Goal: Feedback & Contribution: Submit feedback/report problem

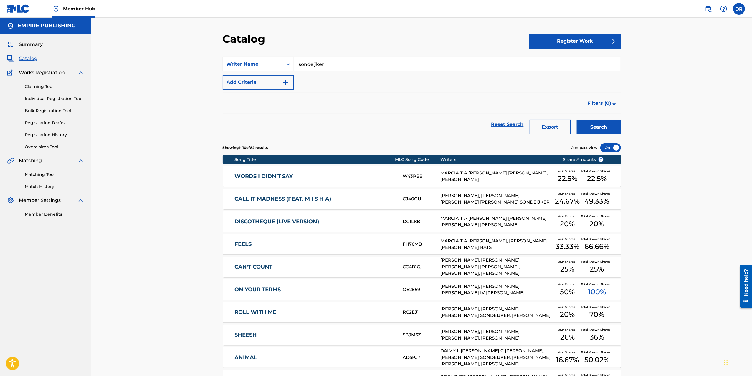
click at [31, 56] on span "Catalog" at bounding box center [28, 58] width 19 height 7
click at [258, 65] on div "Writer Name" at bounding box center [252, 64] width 53 height 7
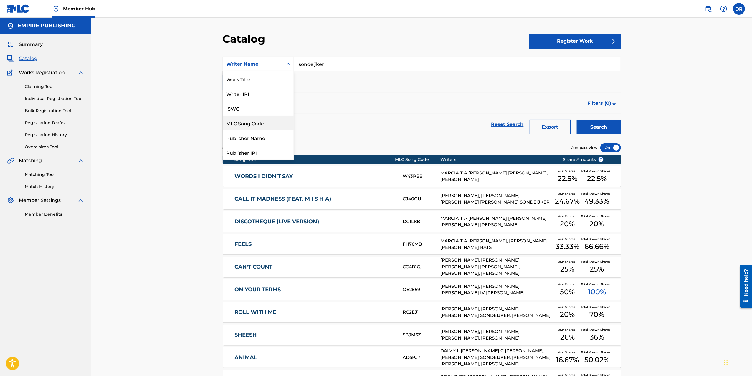
click at [248, 121] on div "MLC Song Code" at bounding box center [258, 123] width 71 height 15
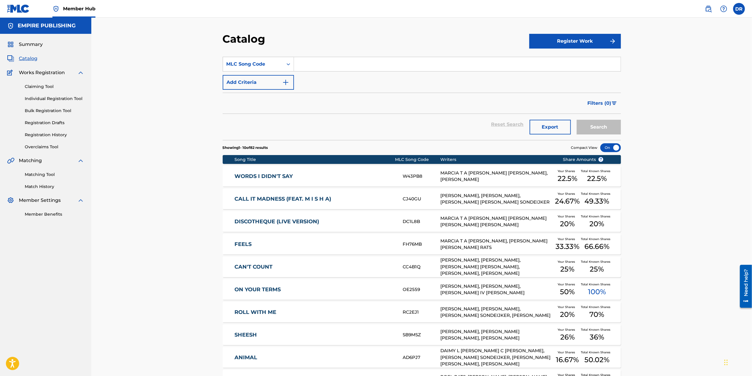
click at [345, 66] on input "Search Form" at bounding box center [457, 64] width 327 height 14
paste input "R0728R"
type input "R0728R"
click at [595, 128] on button "Search" at bounding box center [599, 127] width 44 height 15
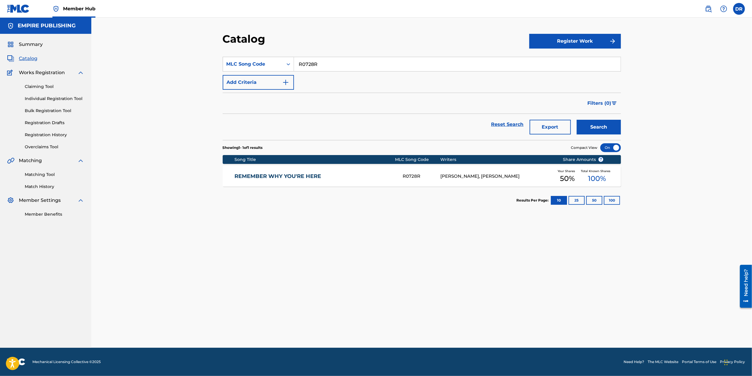
click at [273, 176] on link "REMEMBER WHY YOU'RE HERE" at bounding box center [314, 176] width 160 height 7
click at [302, 178] on link "REMEMBER WHY YOU'RE HERE" at bounding box center [314, 176] width 160 height 7
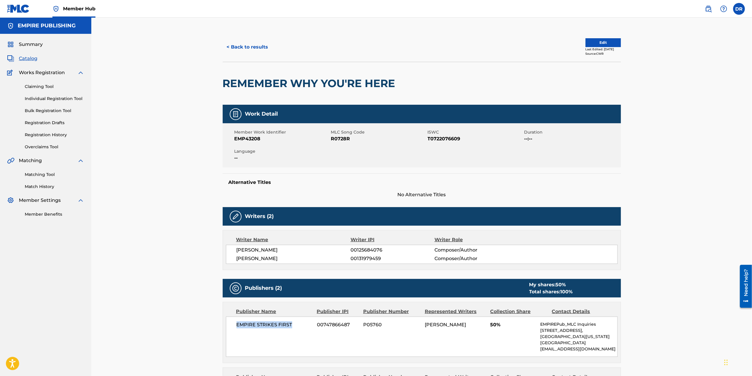
drag, startPoint x: 297, startPoint y: 324, endPoint x: 239, endPoint y: 300, distance: 63.0
click at [226, 324] on div "EMPIRE STRIKES FIRST 00747866487 P05760 BILLY RAY CYRUS 50% EMPIREPub_MLC Inqui…" at bounding box center [422, 337] width 392 height 40
copy span "EMPIRE STRIKES FIRST"
click at [344, 139] on span "R0728R" at bounding box center [378, 138] width 95 height 7
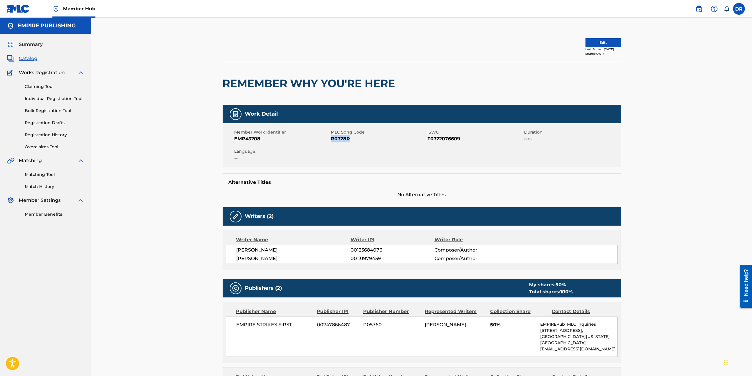
copy span "R0728R"
click at [748, 282] on div "Need help?" at bounding box center [746, 282] width 8 height 27
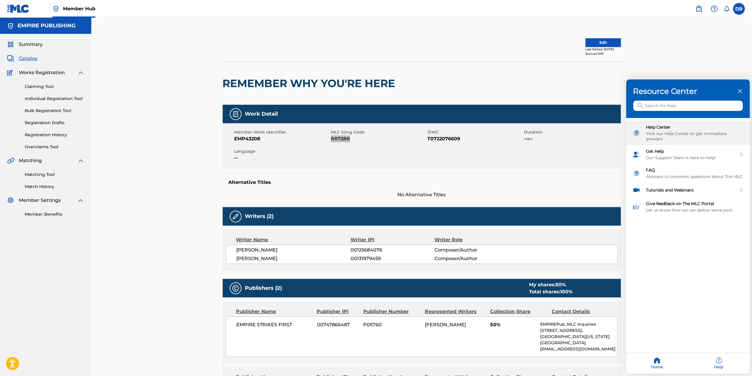
drag, startPoint x: 667, startPoint y: 131, endPoint x: 667, endPoint y: 135, distance: 3.8
click at [667, 133] on div "Visit our Help Center to get immediate answers" at bounding box center [694, 136] width 97 height 11
click at [681, 153] on div "Get Help" at bounding box center [691, 151] width 91 height 5
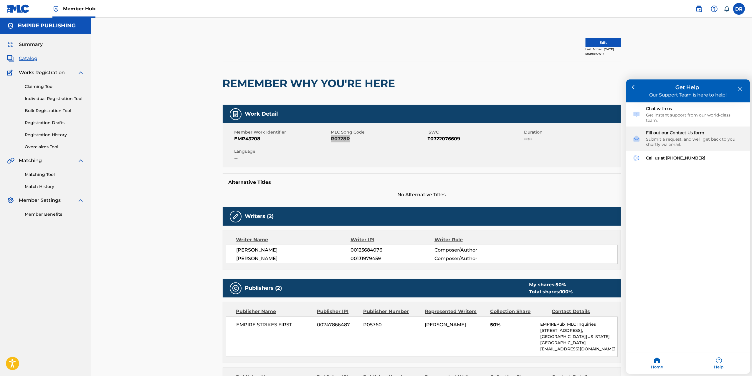
click at [667, 137] on div "Submit a request, and we'll get back to you shortly via email." at bounding box center [694, 142] width 97 height 11
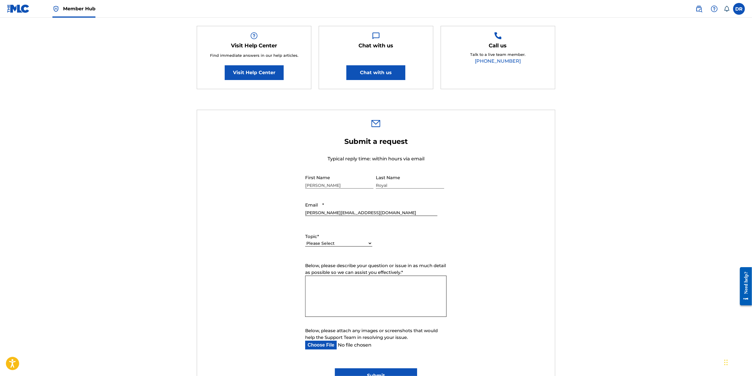
scroll to position [157, 0]
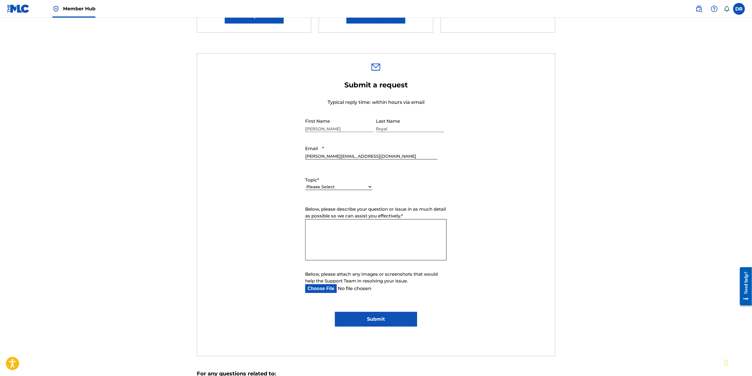
click at [334, 188] on select "Please Select I need help with my account I need help with managing my catalog …" at bounding box center [338, 187] width 67 height 6
select select "I need help with managing my catalog"
click at [305, 185] on select "Please Select I need help with my account I need help with managing my catalog …" at bounding box center [338, 187] width 67 height 6
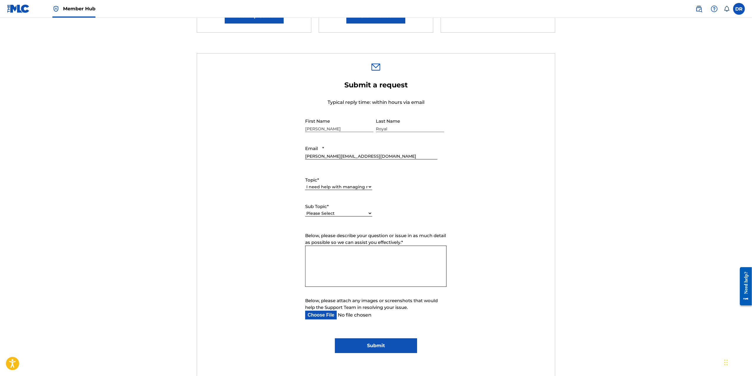
click at [338, 215] on select "Please Select I need help with CWR I need help registering my work(s) in The ML…" at bounding box center [338, 214] width 67 height 6
select select "I need to relinquish a claim"
click at [305, 211] on select "Please Select I need help with CWR I need help registering my work(s) in The ML…" at bounding box center [338, 214] width 67 height 6
click at [338, 267] on textarea "Below, please describe your question or issue in as much detail as possible so …" at bounding box center [375, 266] width 141 height 41
click at [361, 263] on textarea "Greetings, Please remove the EMPIRE" at bounding box center [375, 266] width 141 height 41
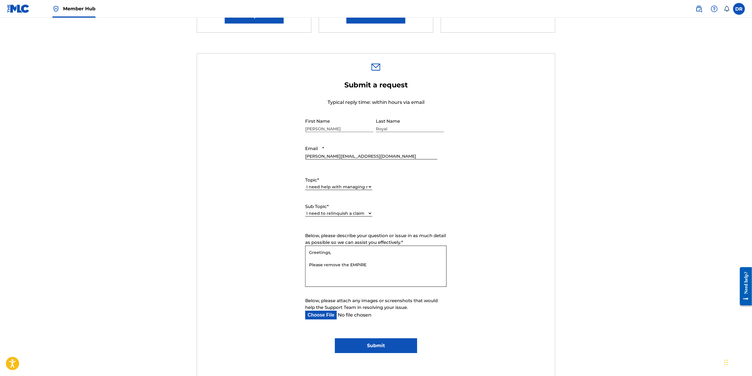
click at [361, 263] on textarea "Greetings, Please remove the EMPIRE" at bounding box center [375, 266] width 141 height 41
paste textarea "STRIKES FIRST"
paste textarea "R0728R"
type textarea "Greetings, Please remove the EMPIRE STRIKES FIRST claim on MLC song R0728R. We …"
click at [383, 344] on input "Submit" at bounding box center [376, 346] width 82 height 15
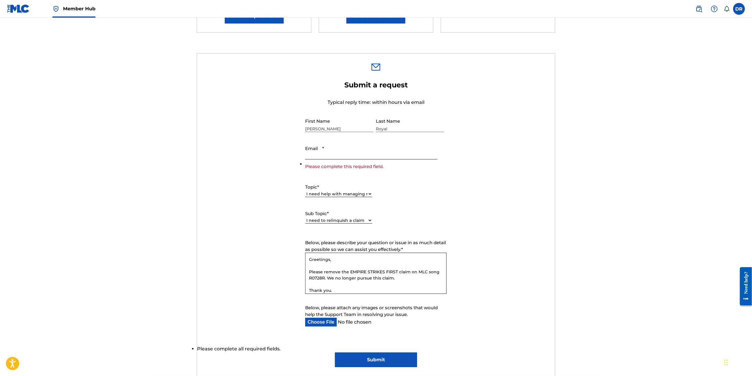
click at [331, 154] on input "Email *" at bounding box center [371, 151] width 132 height 17
type input "[PERSON_NAME][EMAIL_ADDRESS][DOMAIN_NAME]"
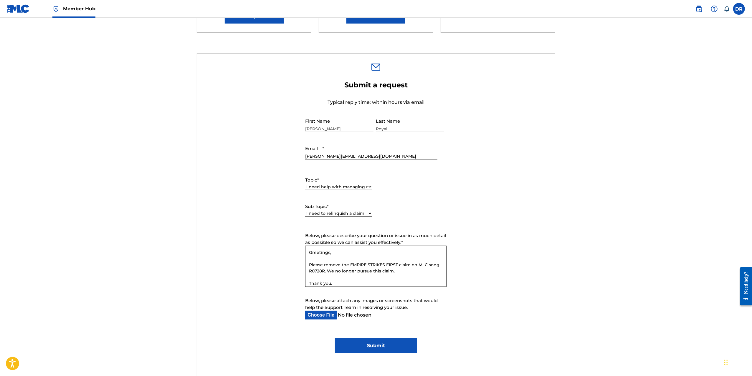
click at [517, 236] on form "Submit a request Typical reply time: within hours via email First Name Dylan La…" at bounding box center [376, 217] width 358 height 273
drag, startPoint x: 379, startPoint y: 346, endPoint x: 375, endPoint y: 347, distance: 4.2
click at [379, 346] on input "Submit" at bounding box center [376, 346] width 82 height 15
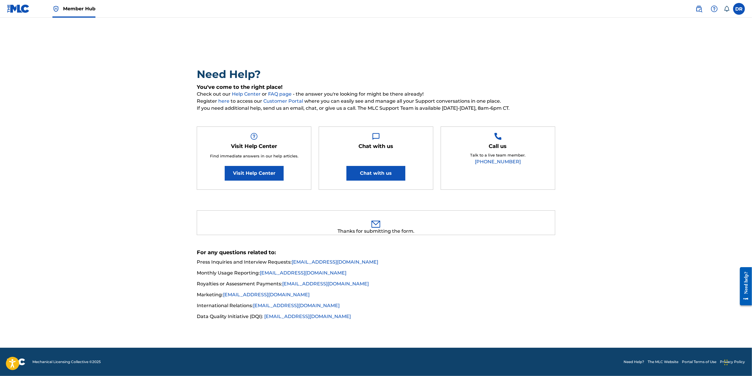
scroll to position [0, 0]
